Goal: Information Seeking & Learning: Learn about a topic

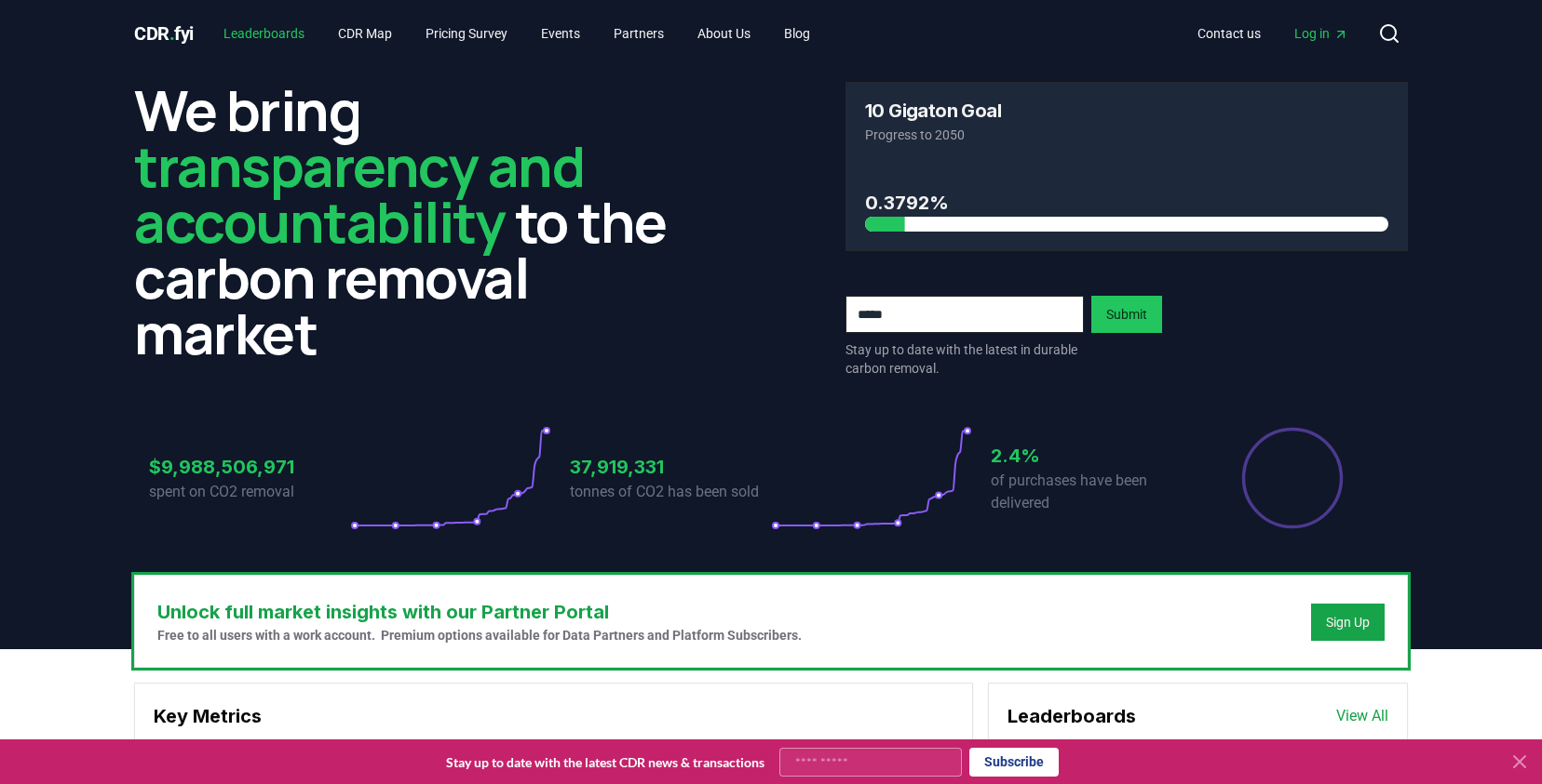
click at [260, 29] on link "Leaderboards" at bounding box center [264, 33] width 111 height 34
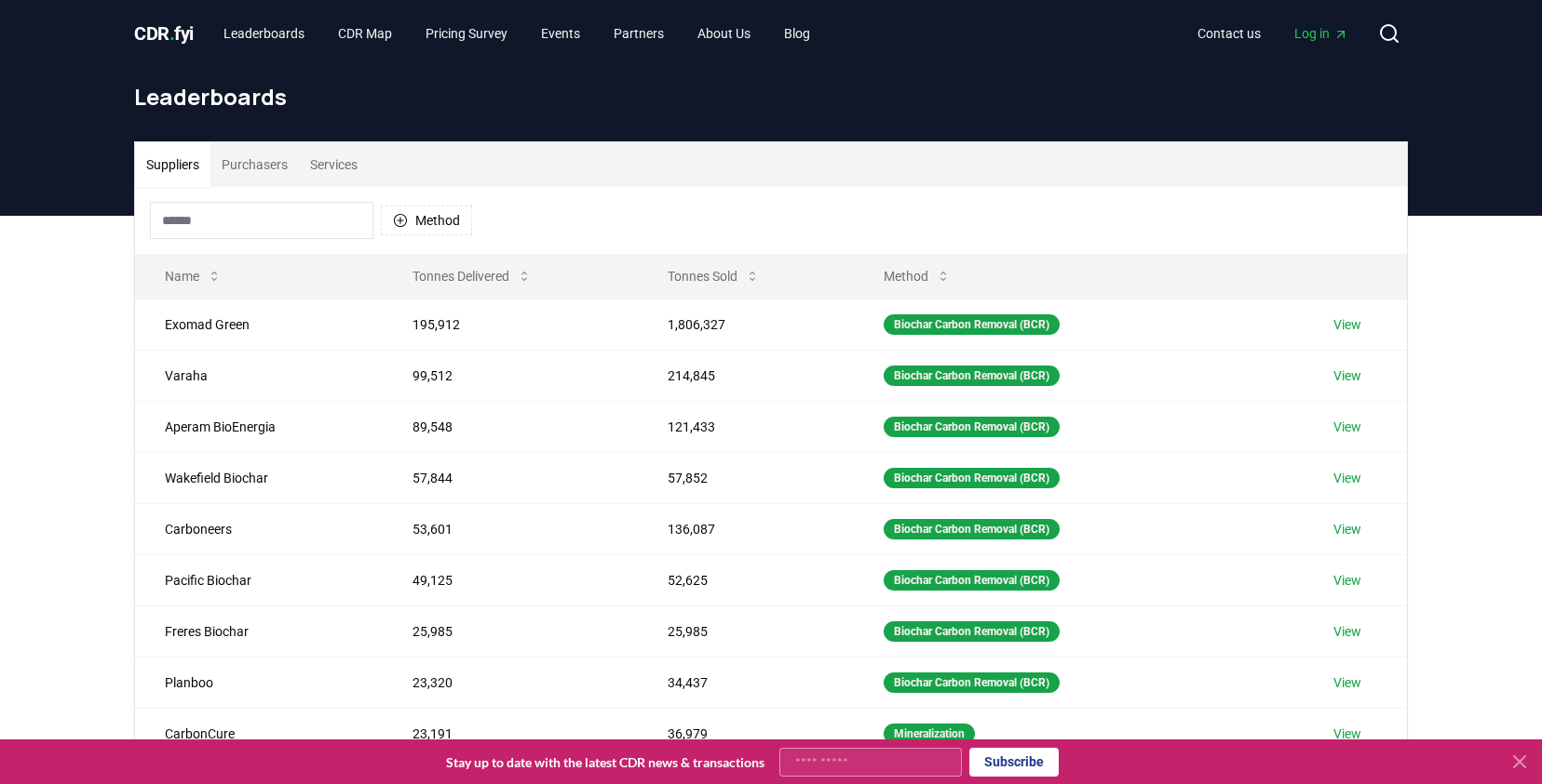
click at [355, 150] on button "Services" at bounding box center [334, 165] width 70 height 45
click at [188, 159] on button "Suppliers" at bounding box center [173, 165] width 76 height 45
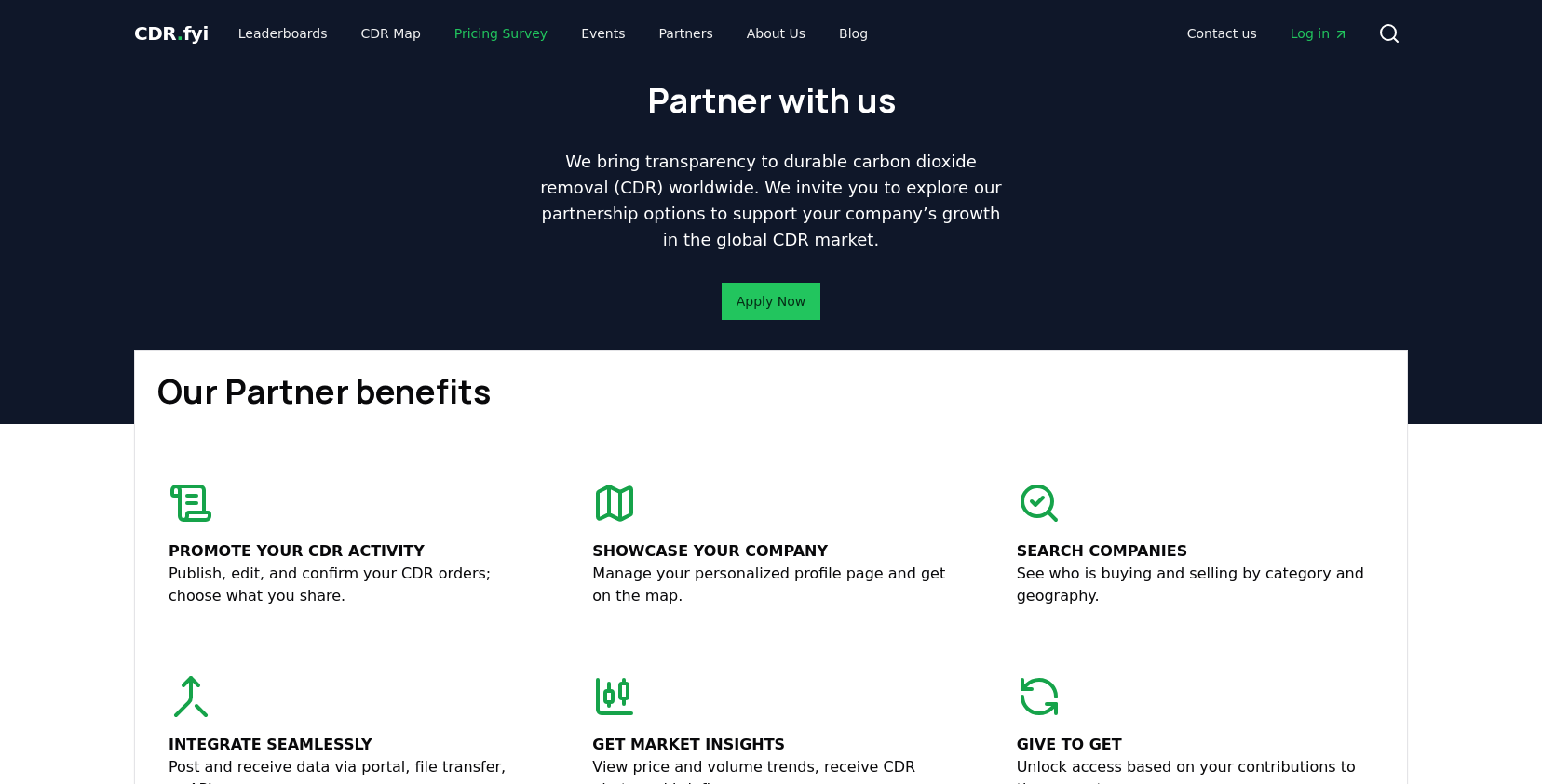
click at [481, 29] on link "Pricing Survey" at bounding box center [501, 33] width 123 height 34
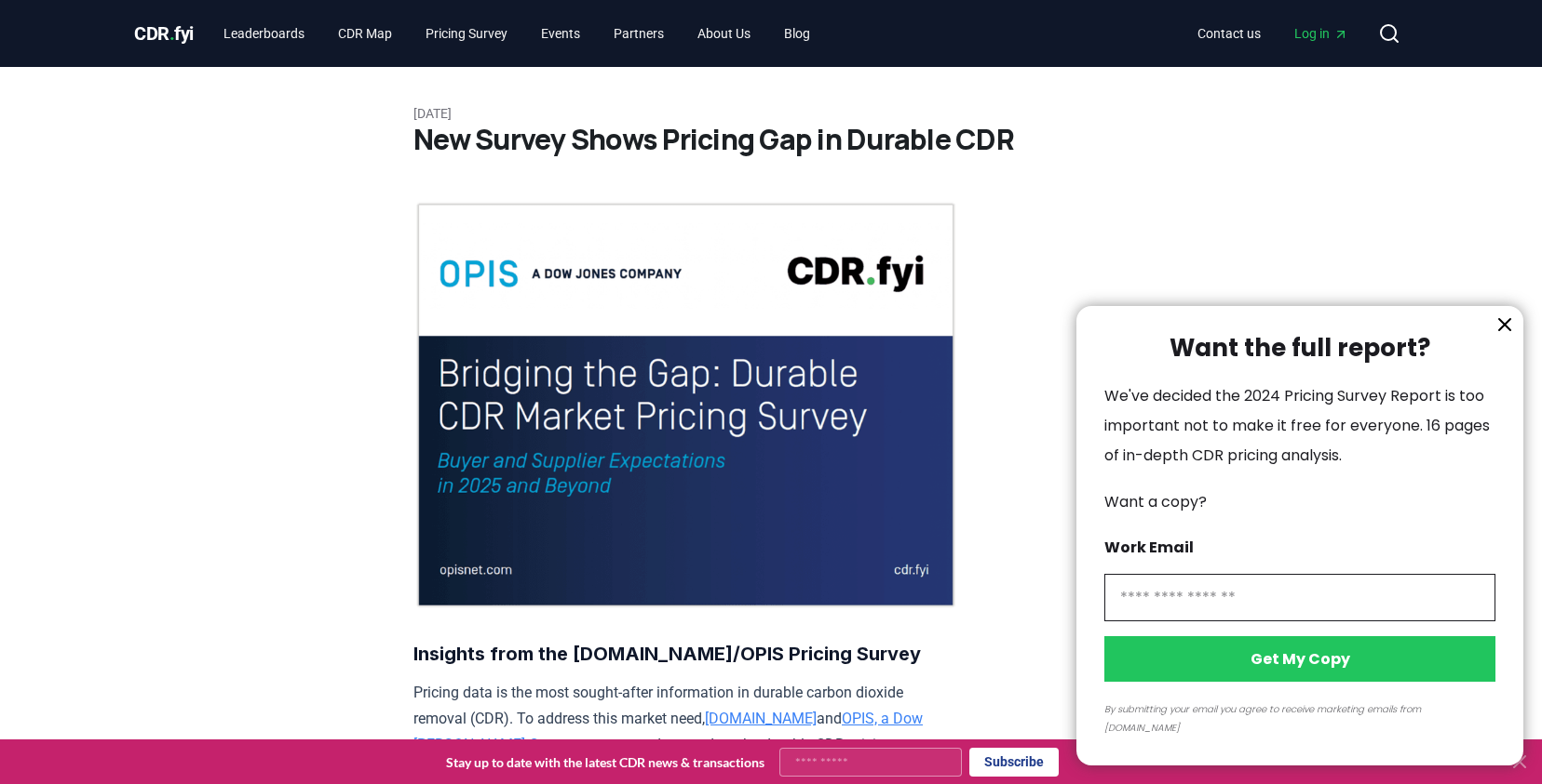
click at [857, 92] on div at bounding box center [771, 392] width 1542 height 784
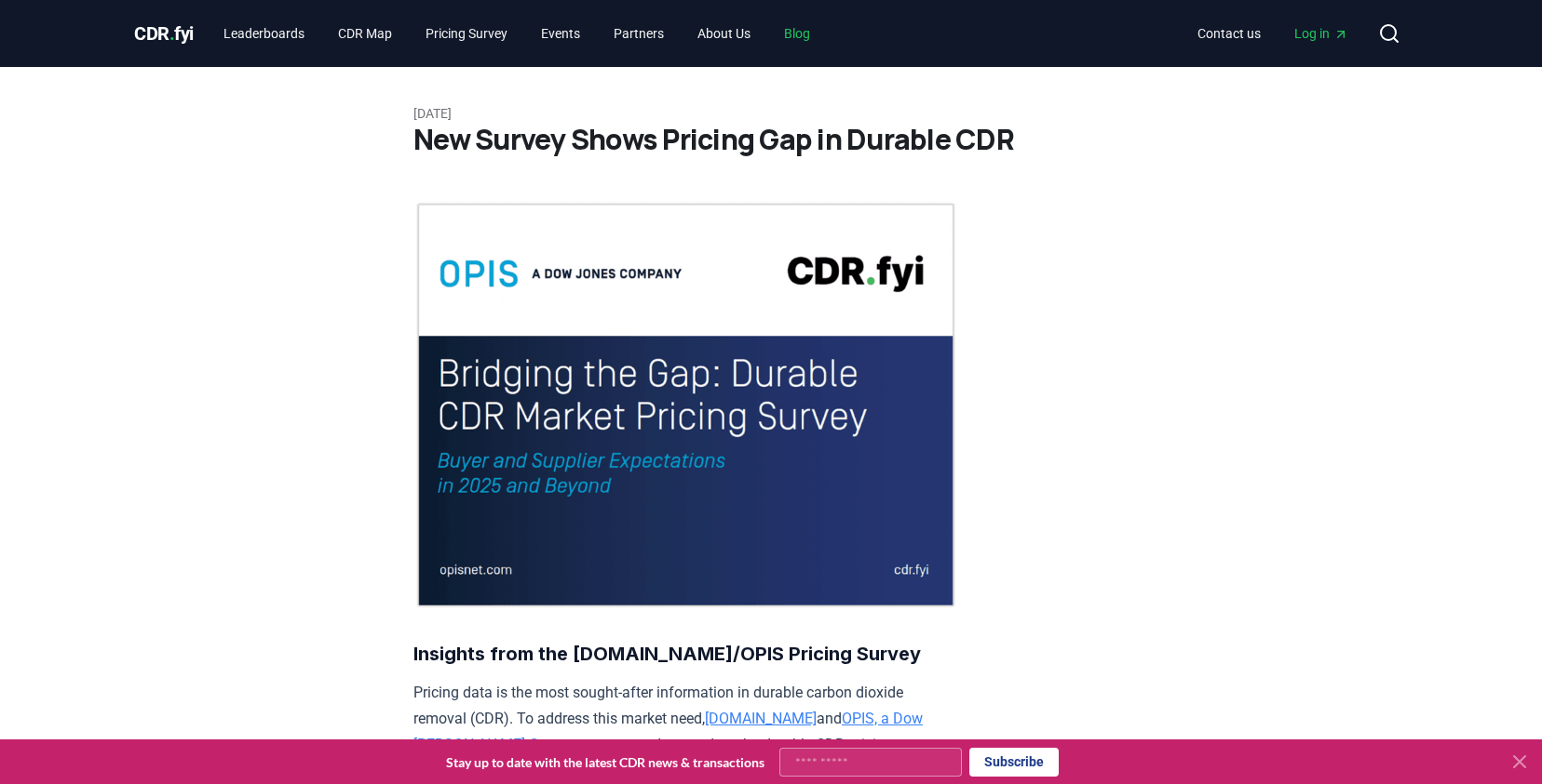
click at [825, 31] on link "Blog" at bounding box center [797, 33] width 56 height 34
click at [823, 35] on link "Blog" at bounding box center [797, 33] width 56 height 34
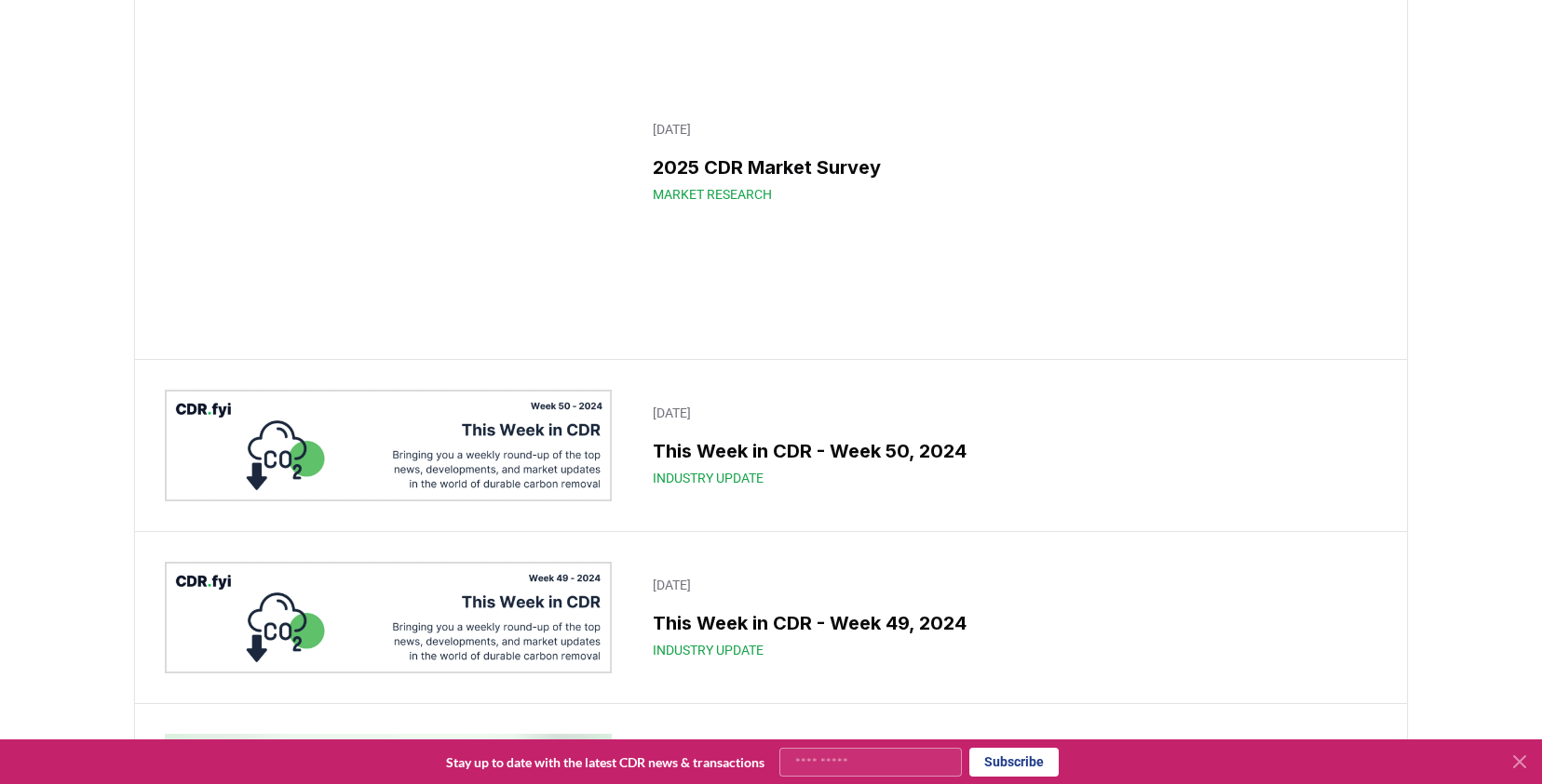
scroll to position [14812, 0]
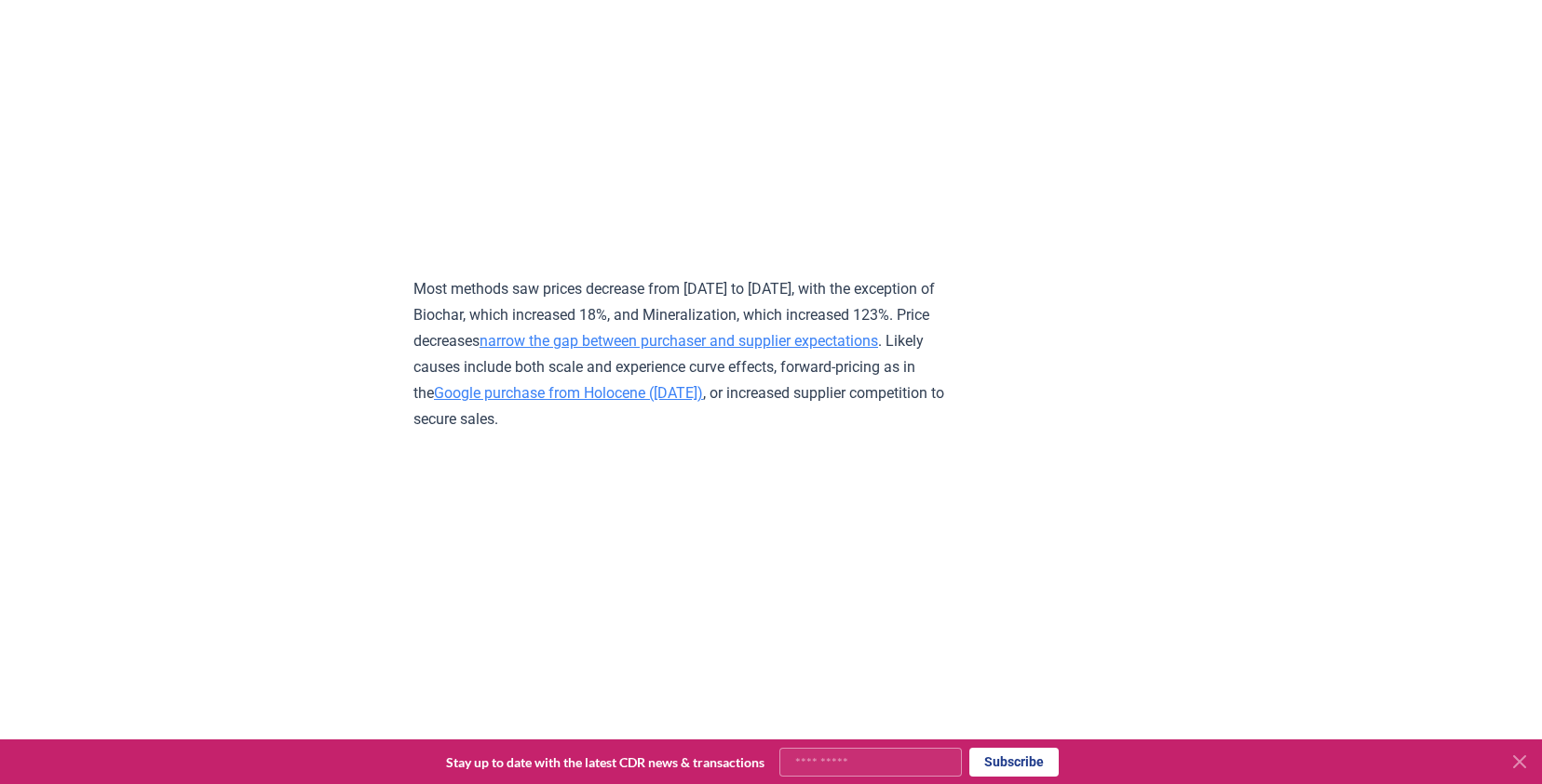
scroll to position [8056, 0]
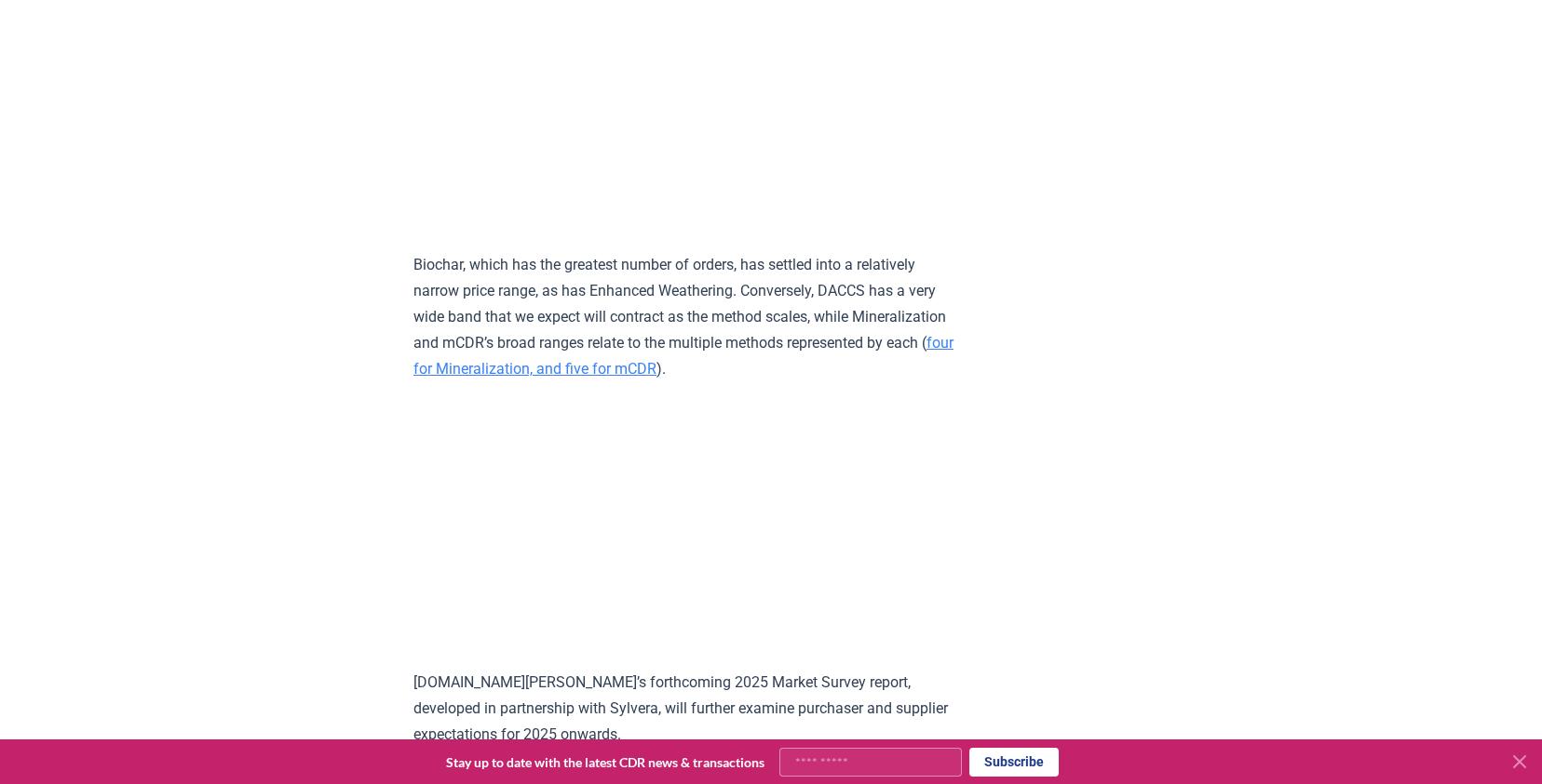
scroll to position [8675, 0]
